Goal: Information Seeking & Learning: Learn about a topic

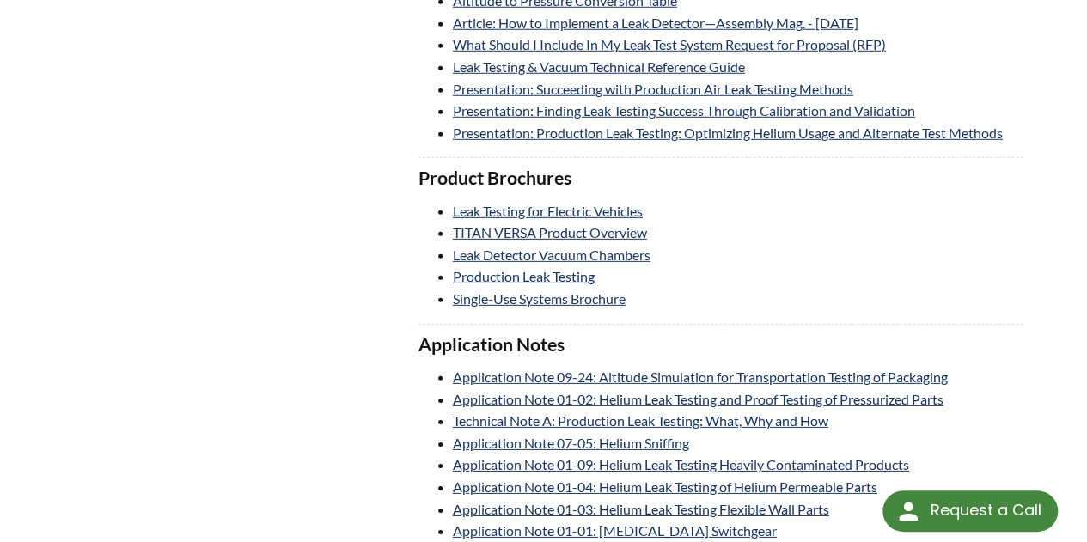
scroll to position [2475, 0]
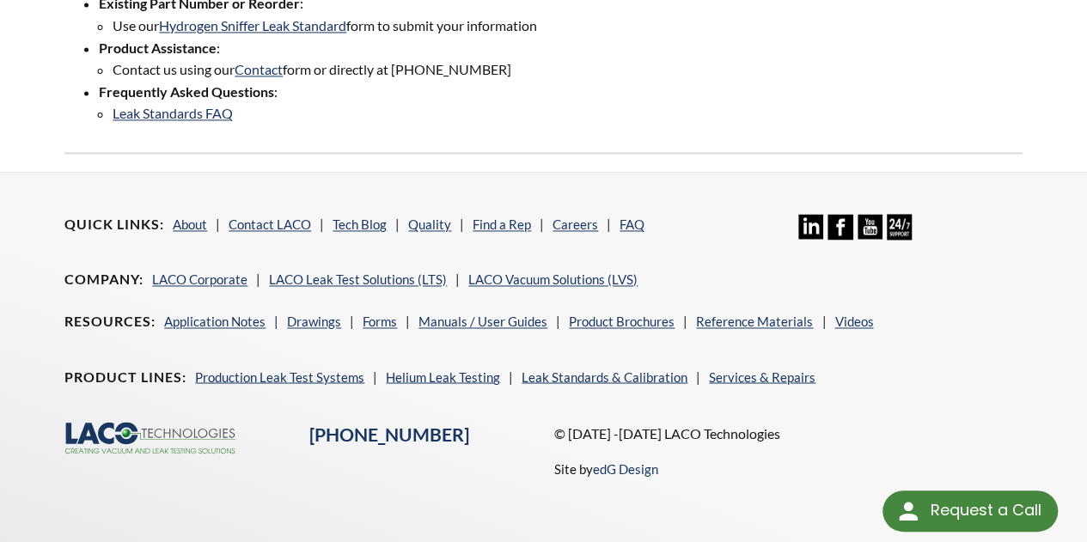
scroll to position [1072, 0]
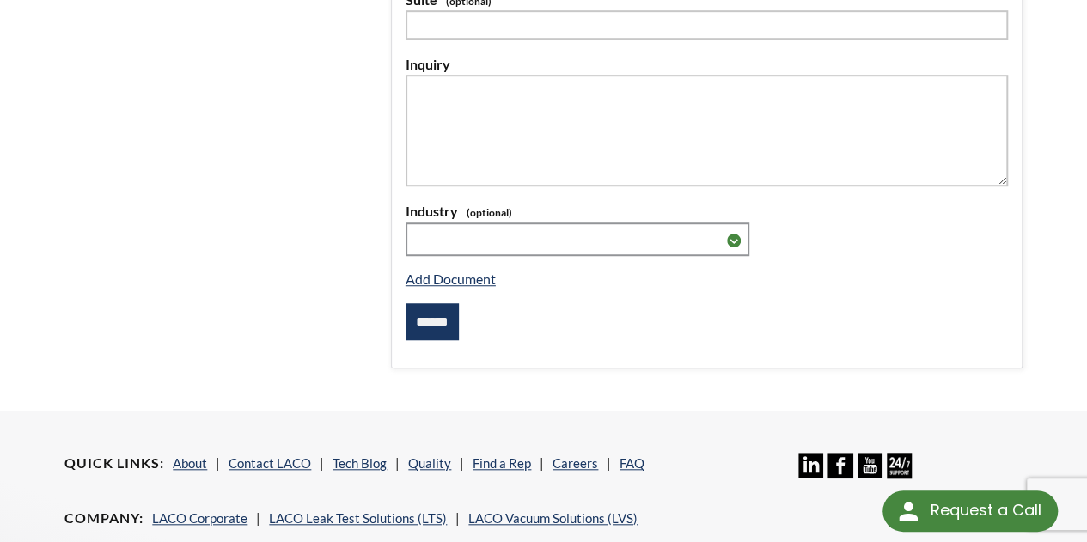
scroll to position [538, 0]
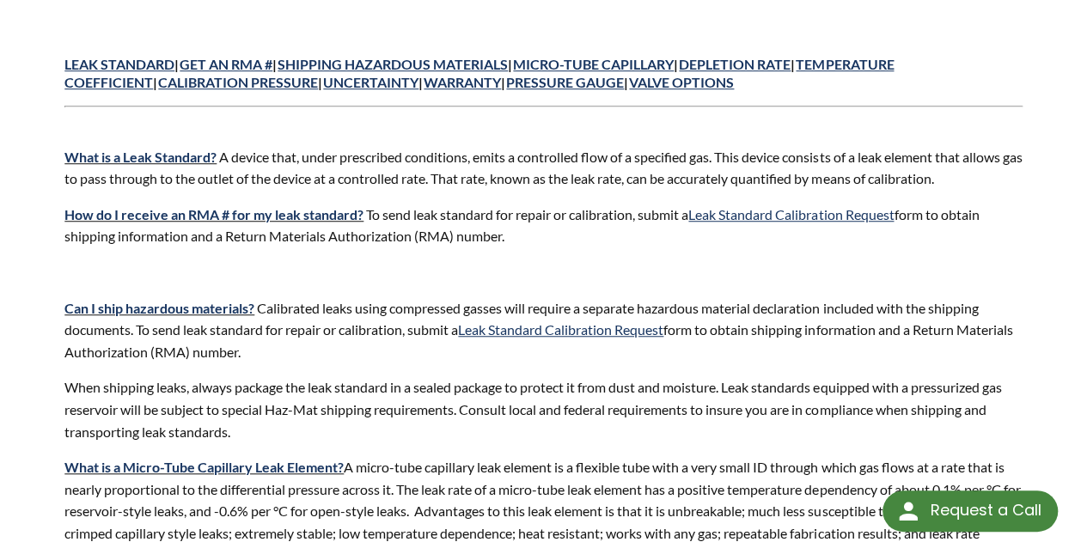
scroll to position [544, 0]
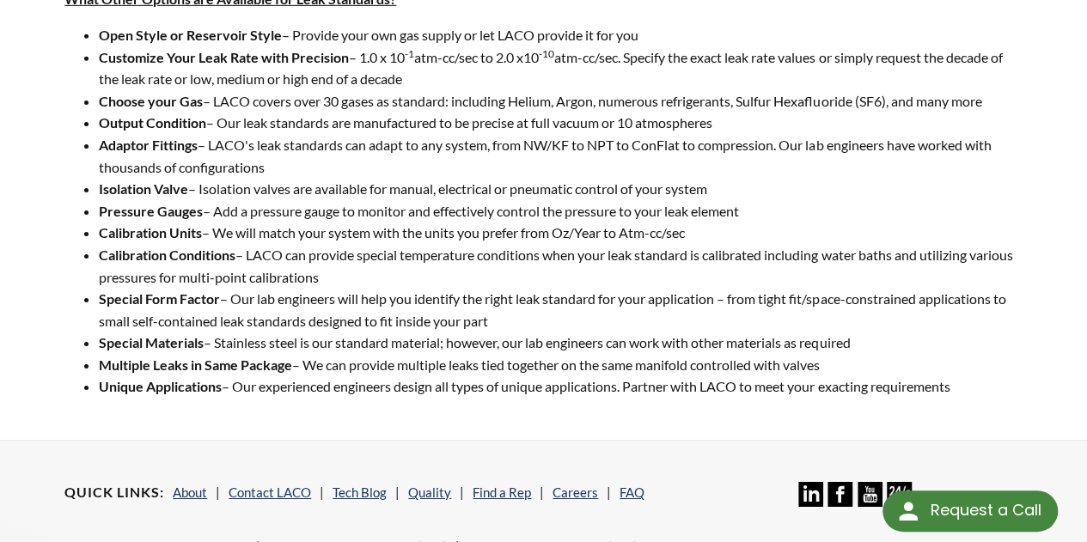
scroll to position [2775, 0]
